Goal: Task Accomplishment & Management: Manage account settings

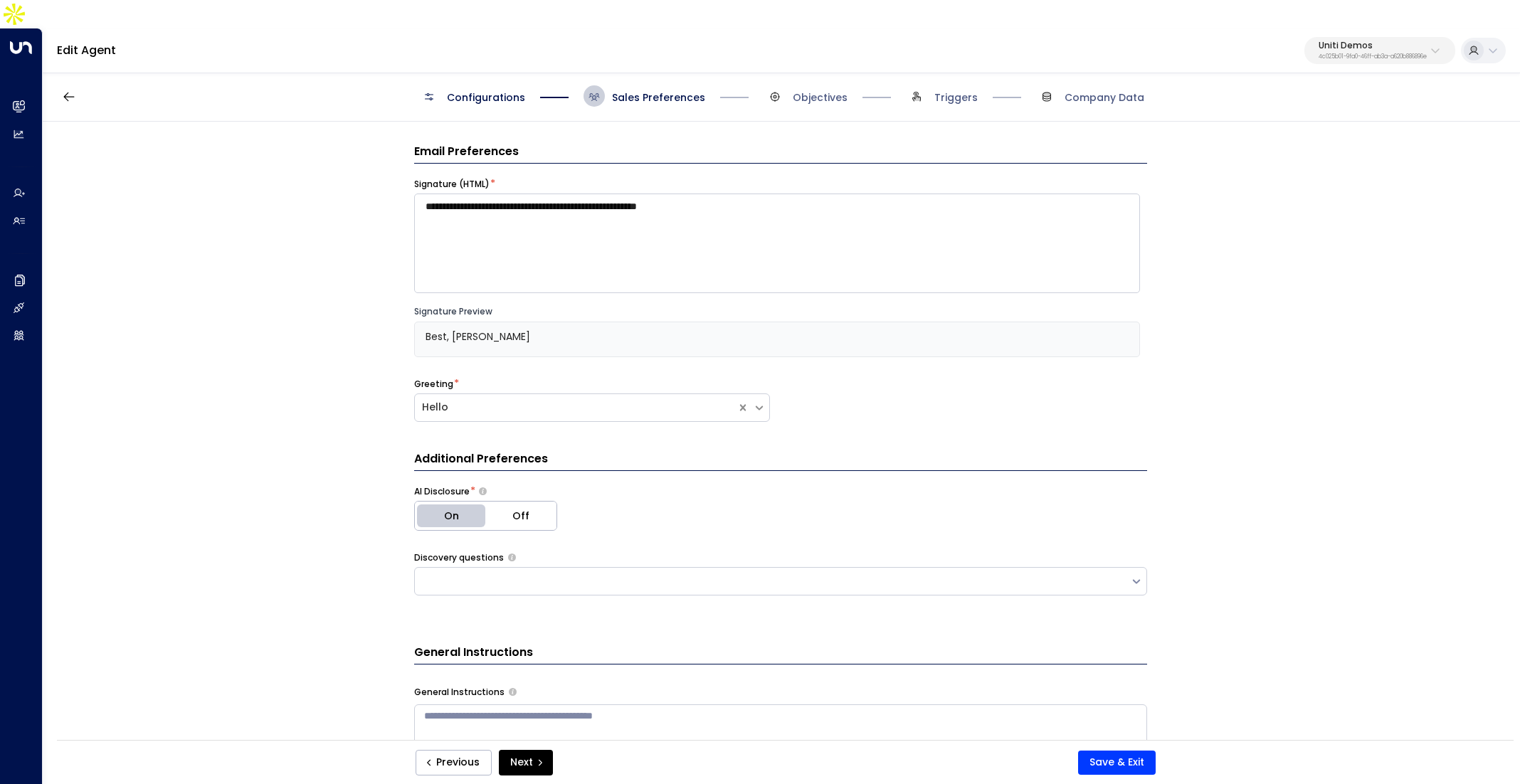
scroll to position [568, 0]
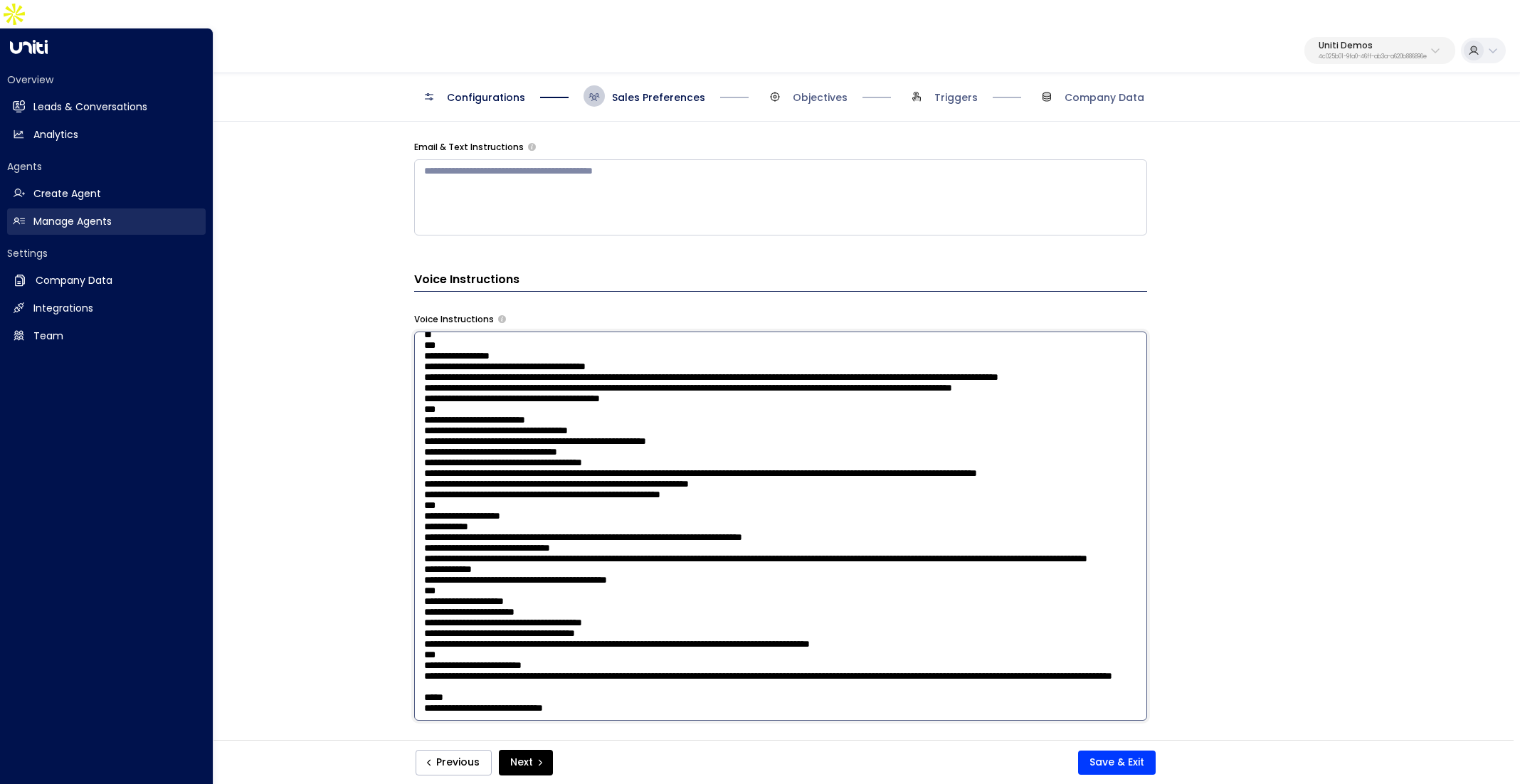
click at [54, 208] on link "Manage Agents Manage Agents" at bounding box center [106, 222] width 198 height 26
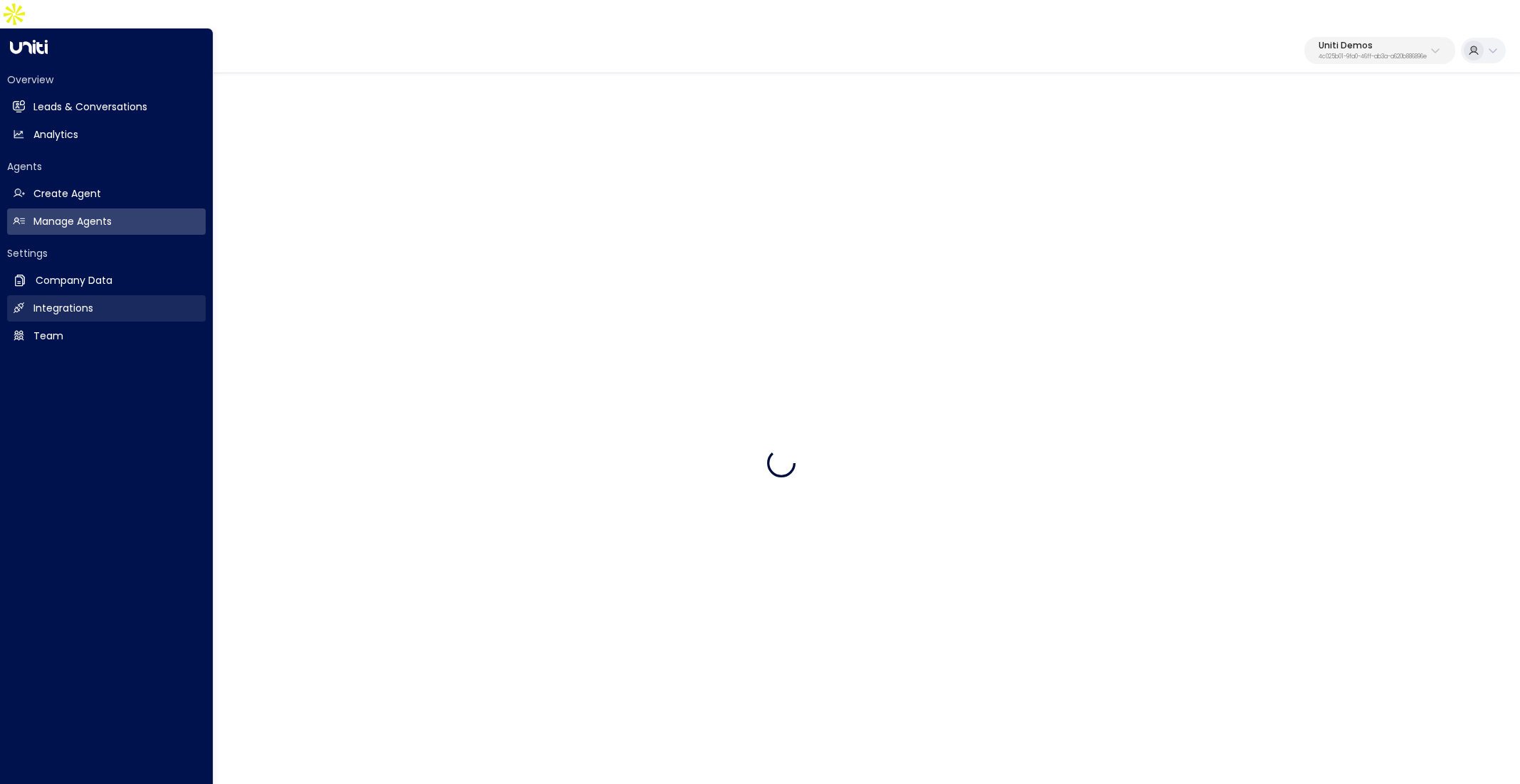
click at [69, 300] on h2 "Integrations" at bounding box center [64, 308] width 60 height 15
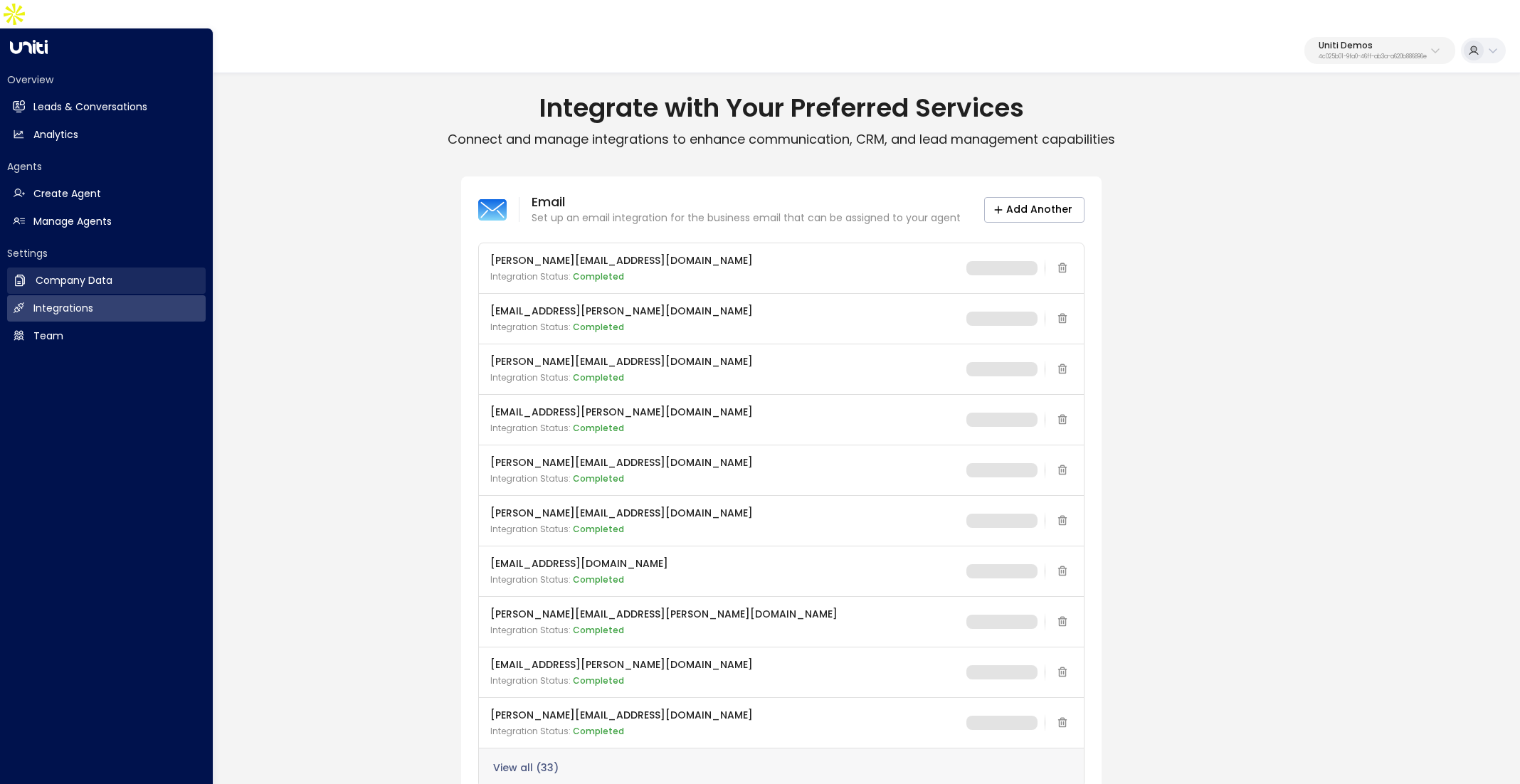
click at [70, 268] on link "Company Data Company Data" at bounding box center [106, 281] width 198 height 26
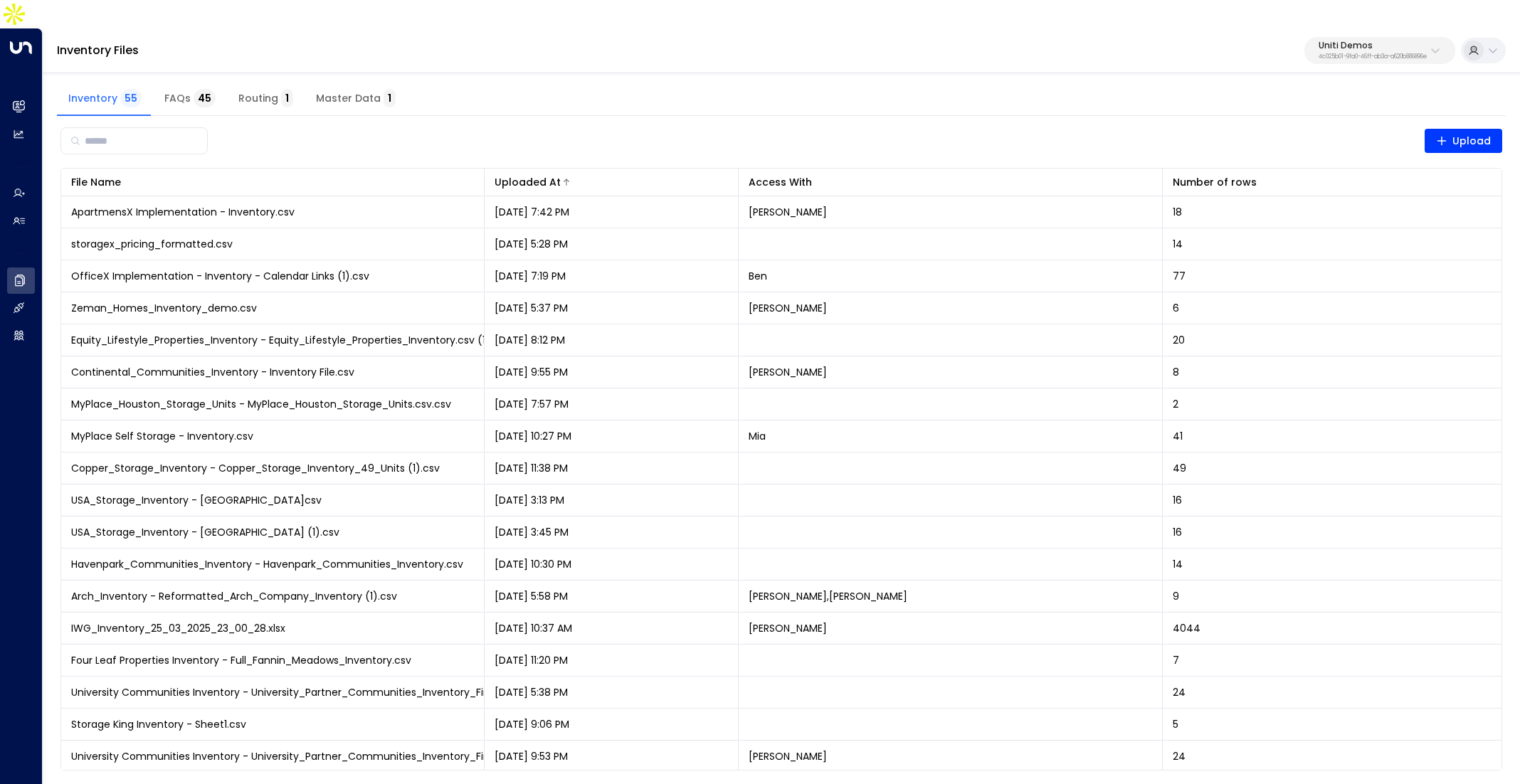
click at [582, 174] on div "Uploaded At" at bounding box center [611, 182] width 233 height 17
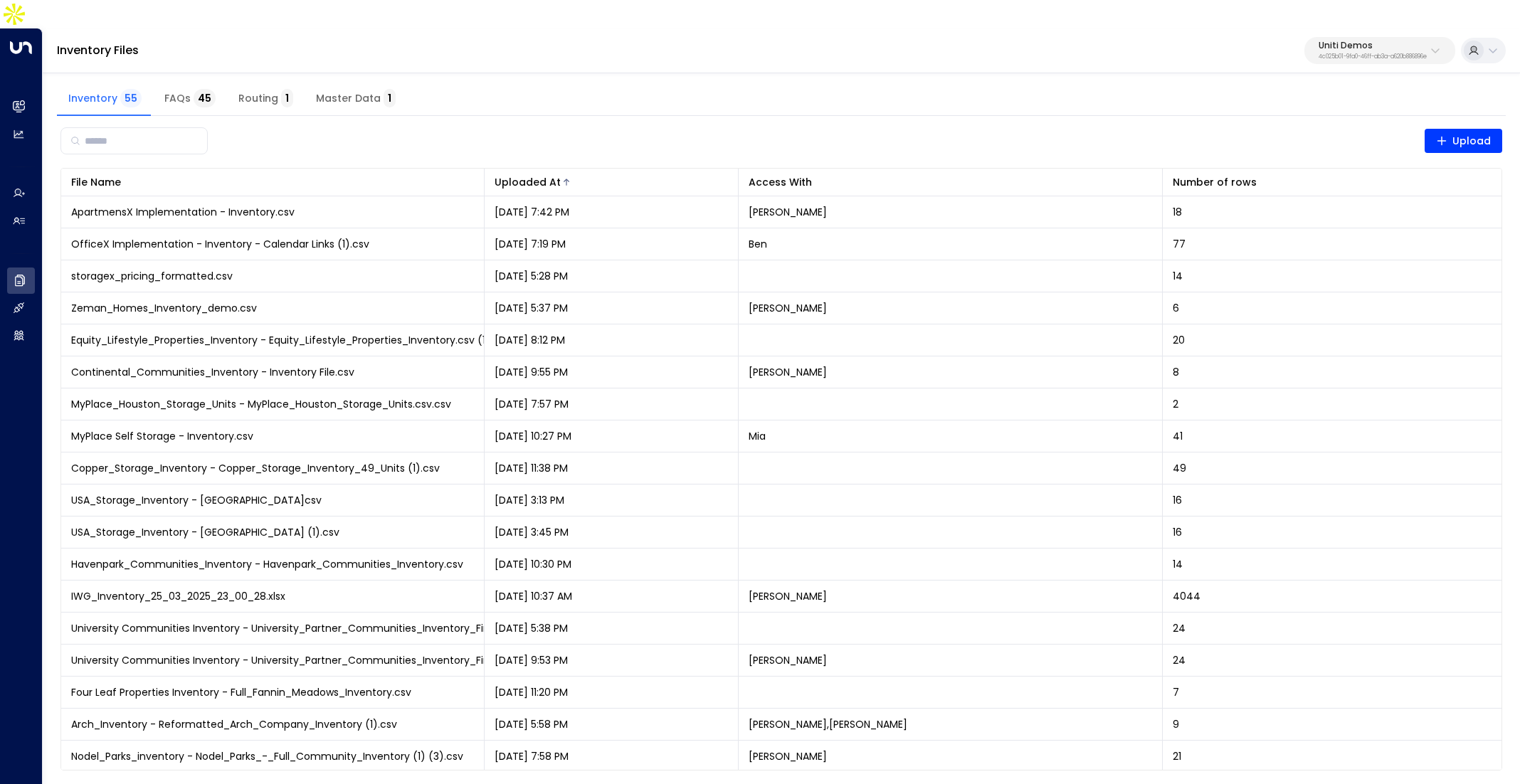
click at [582, 174] on div "Uploaded At" at bounding box center [611, 182] width 233 height 17
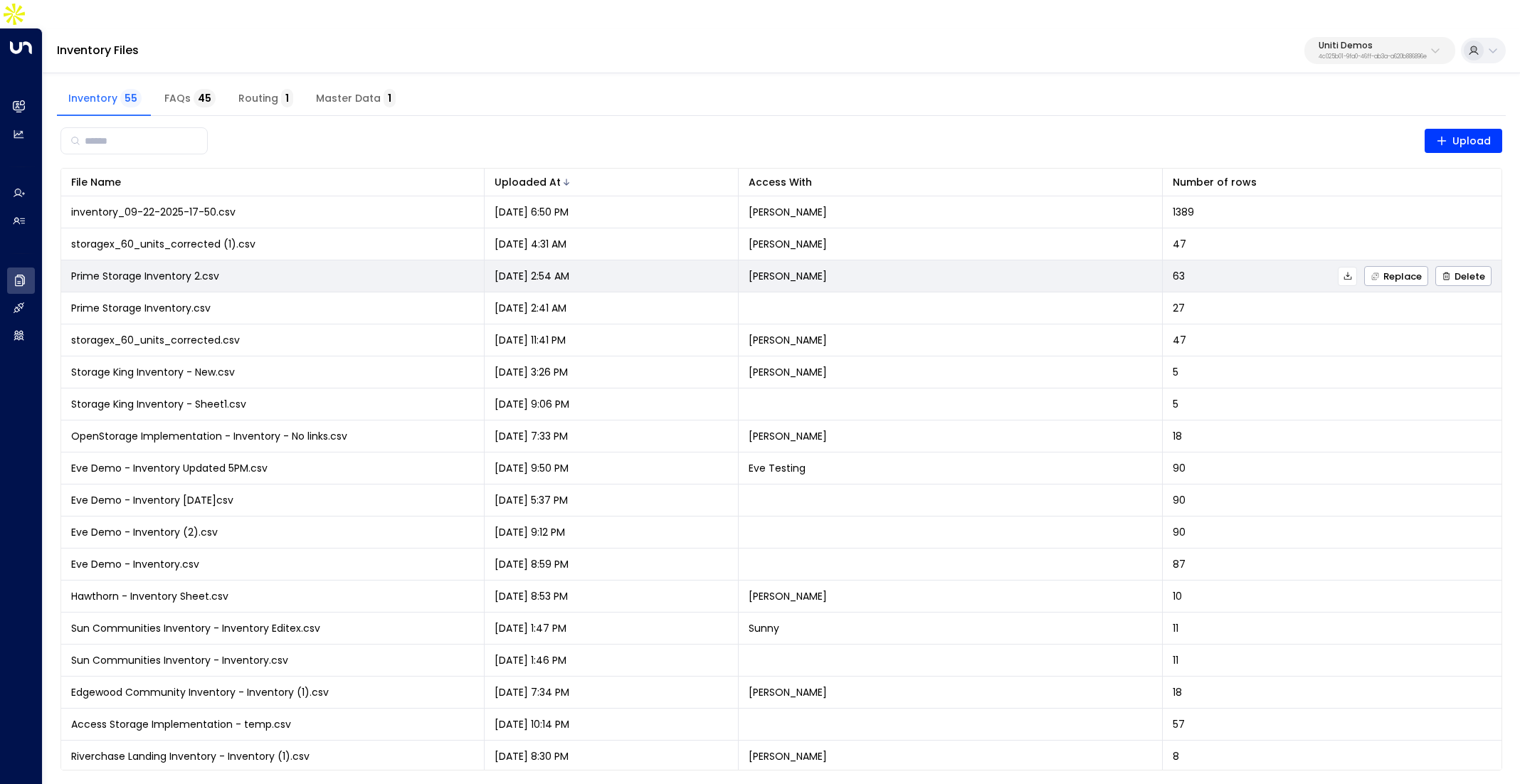
click at [1234, 266] on div "Replace Delete" at bounding box center [1338, 275] width 306 height 20
click at [1344, 271] on icon at bounding box center [1347, 276] width 10 height 10
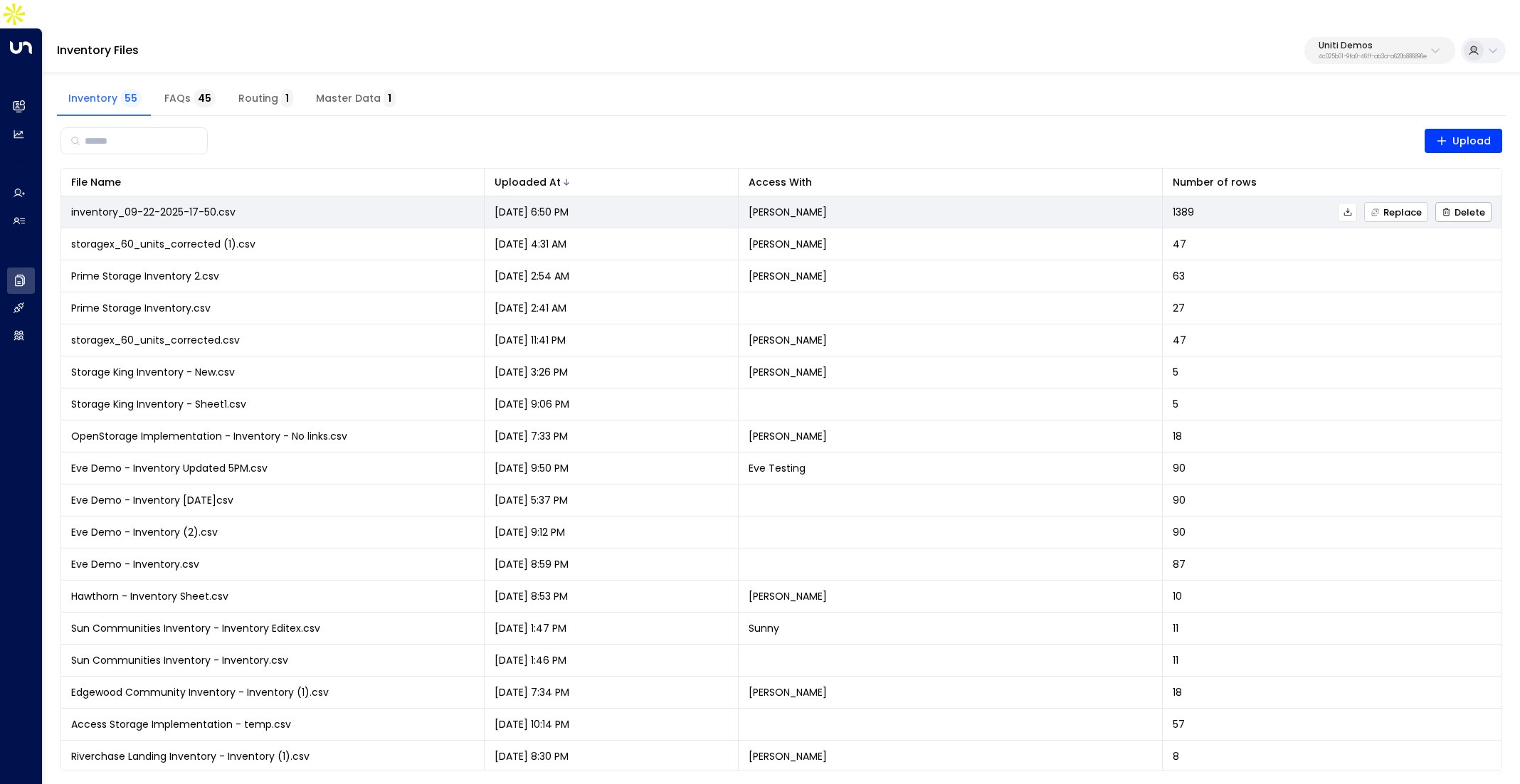
click at [1398, 208] on span "Replace" at bounding box center [1396, 212] width 52 height 9
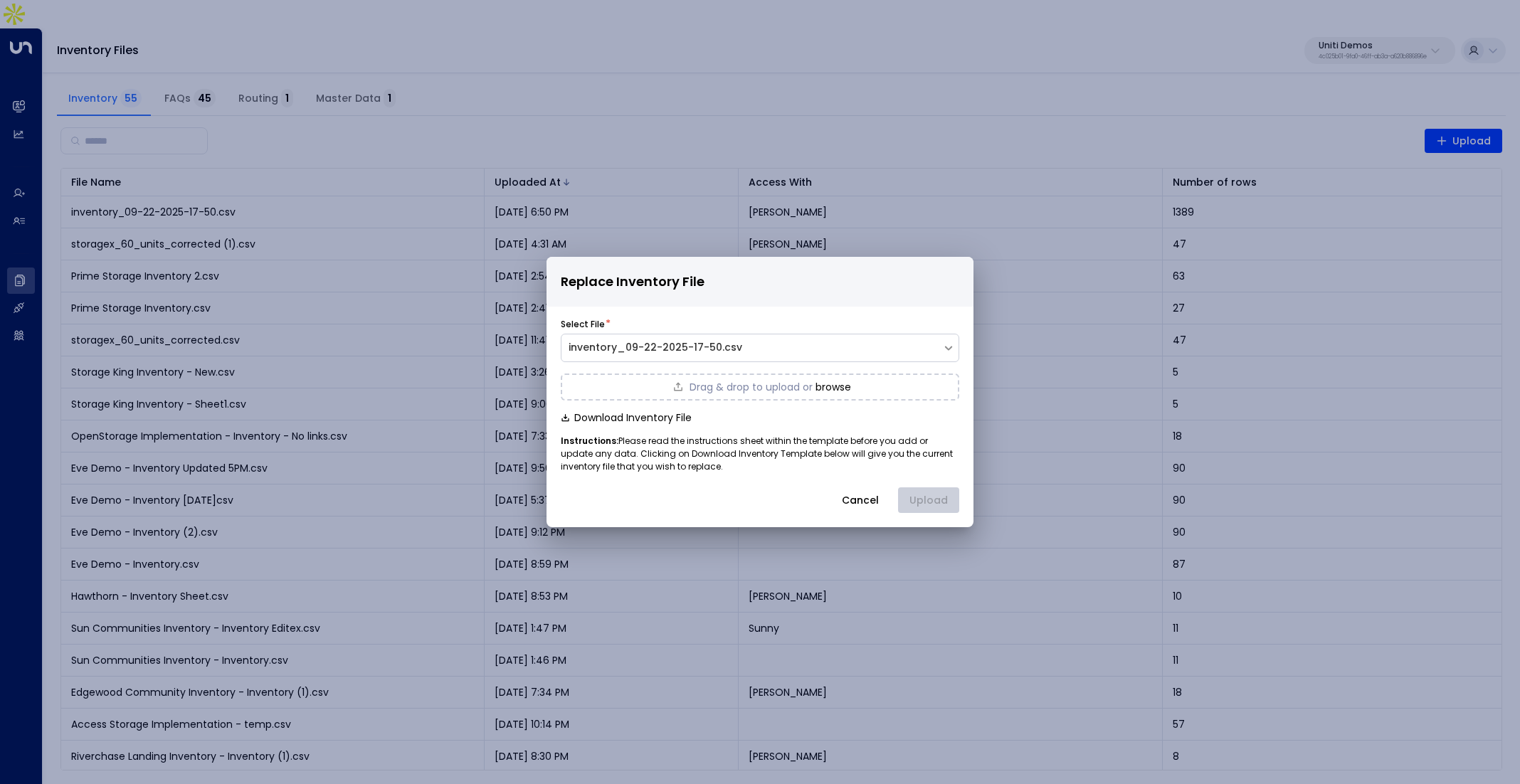
click at [1323, 384] on div "Replace Inventory File Select File * inventory_09-22-2025-17-50.csv Drag & drop…" at bounding box center [760, 392] width 1520 height 784
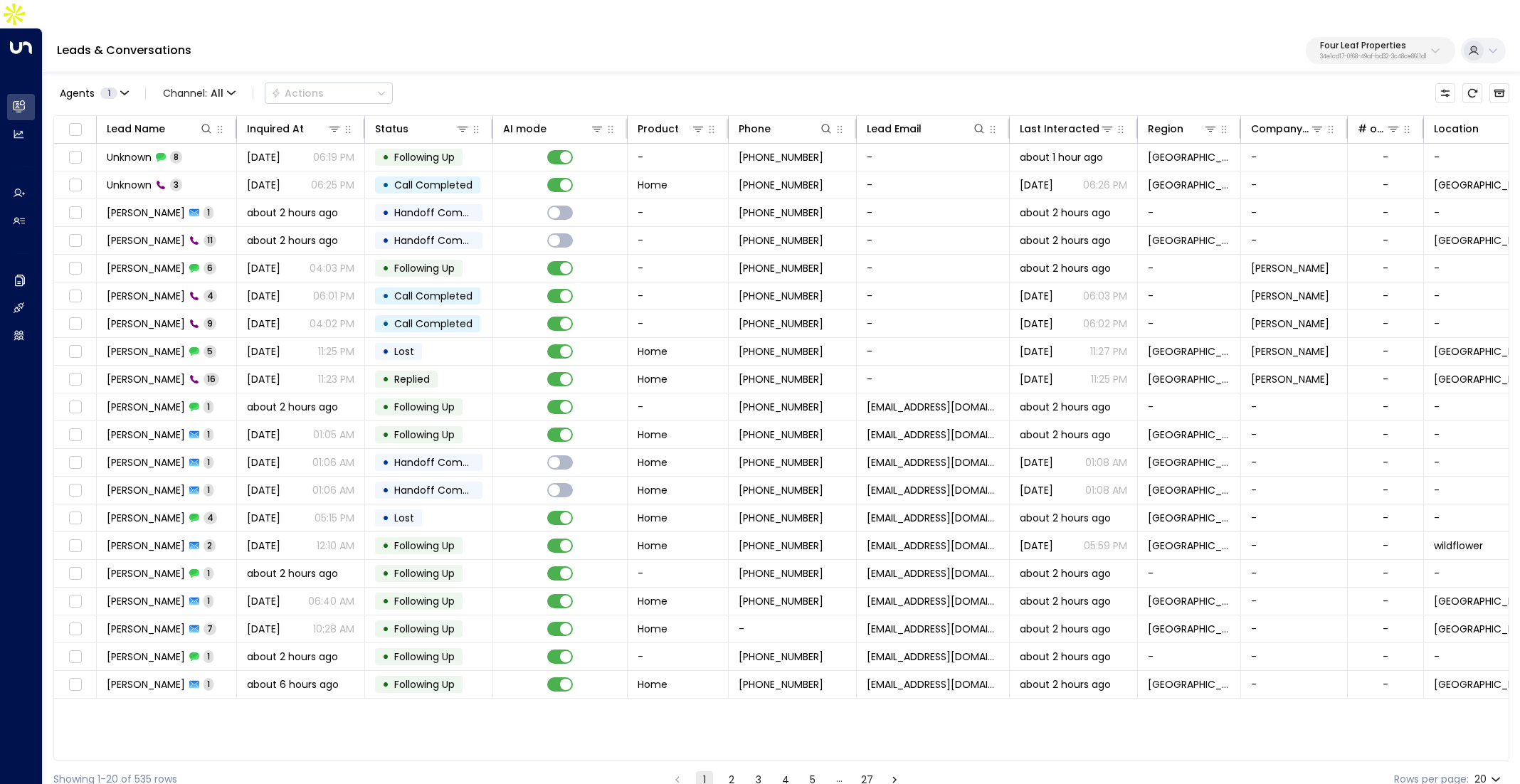
click at [1343, 54] on p "34e1cd17-0f68-49af-bd32-3c48ce8611d1" at bounding box center [1373, 57] width 107 height 6
click at [486, 39] on div "Leads & Conversations Four Leaf Properties 34e1cd17-0f68-49af-bd32-3c48ce8611d1" at bounding box center [781, 51] width 1477 height 45
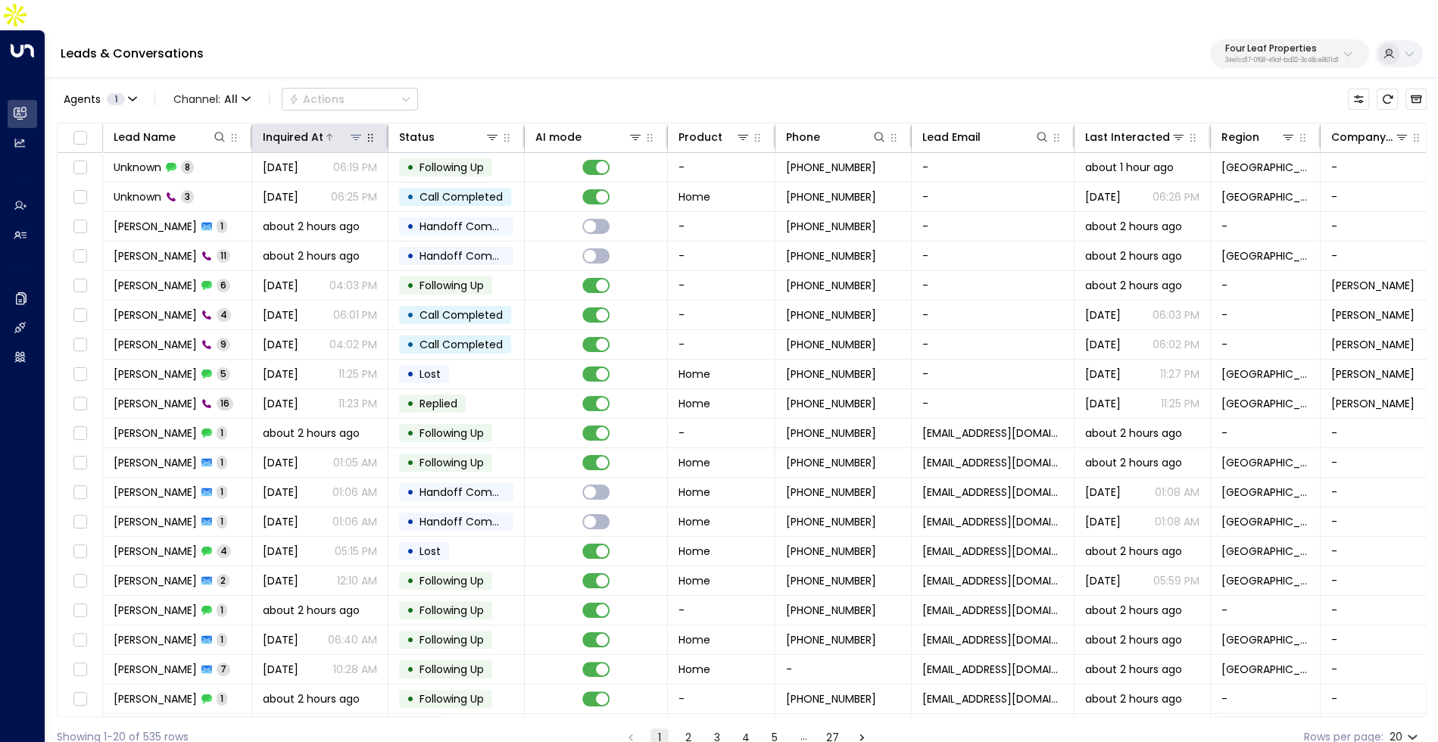
click at [300, 128] on div "Inquired At" at bounding box center [293, 137] width 61 height 18
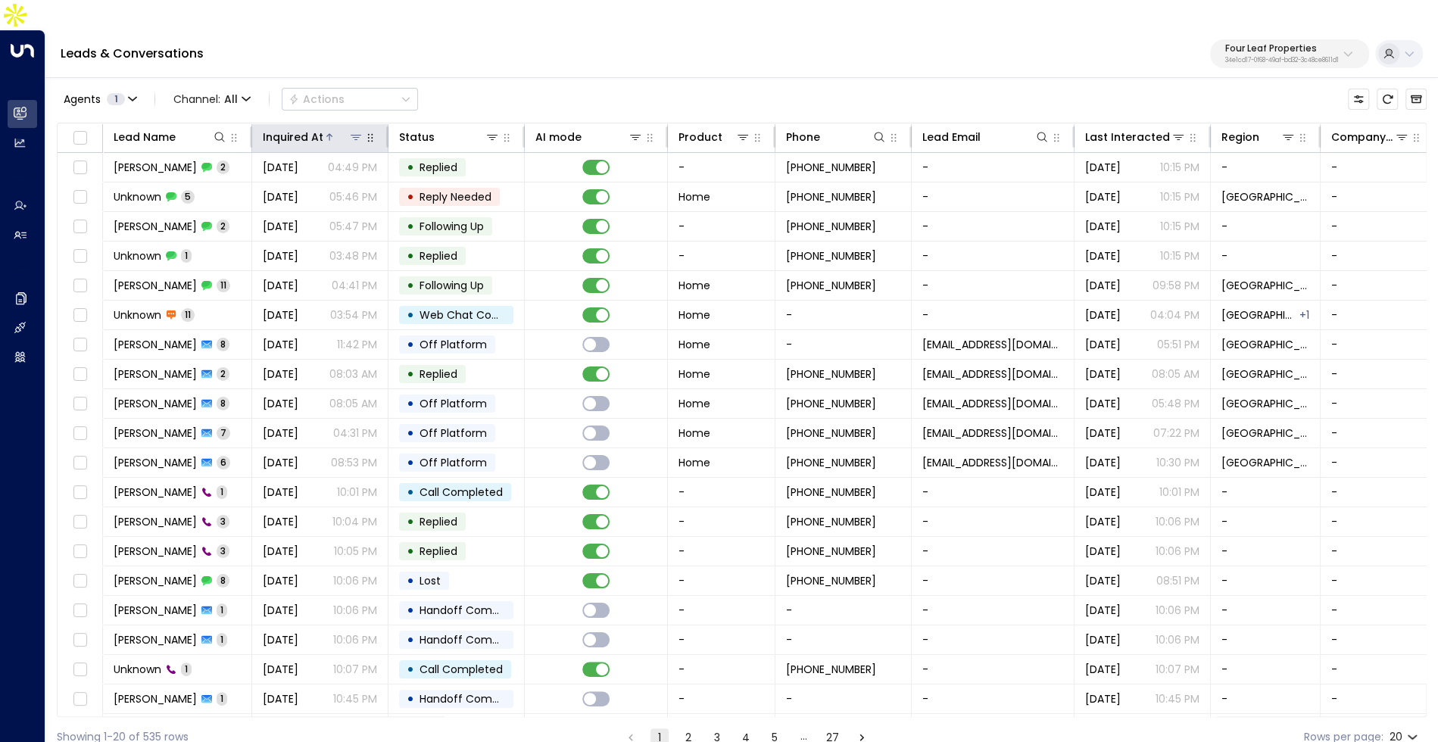
click at [300, 128] on div "Inquired At" at bounding box center [293, 137] width 61 height 18
